Goal: Transaction & Acquisition: Book appointment/travel/reservation

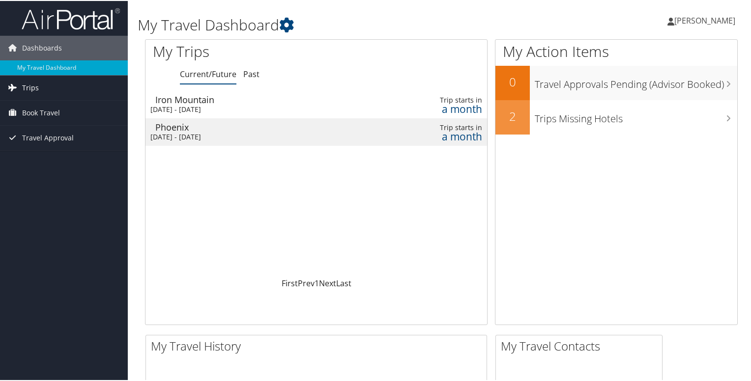
click at [31, 83] on span "Trips" at bounding box center [30, 87] width 17 height 25
click at [26, 150] on span "Book Travel" at bounding box center [41, 156] width 38 height 25
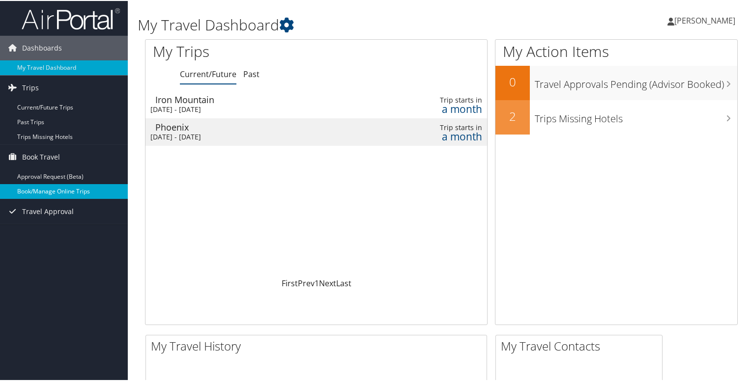
click at [49, 185] on link "Book/Manage Online Trips" at bounding box center [64, 190] width 128 height 15
click at [43, 188] on link "Book/Manage Online Trips" at bounding box center [64, 190] width 128 height 15
